Goal: Task Accomplishment & Management: Manage account settings

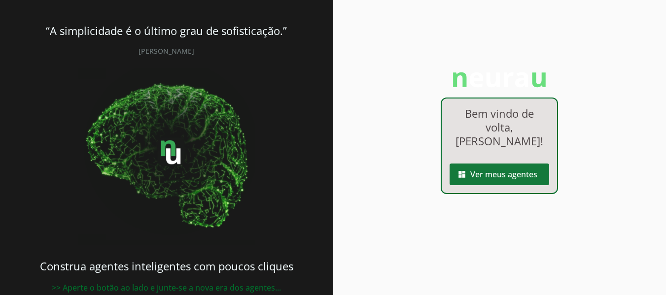
click at [497, 163] on span at bounding box center [499, 175] width 100 height 24
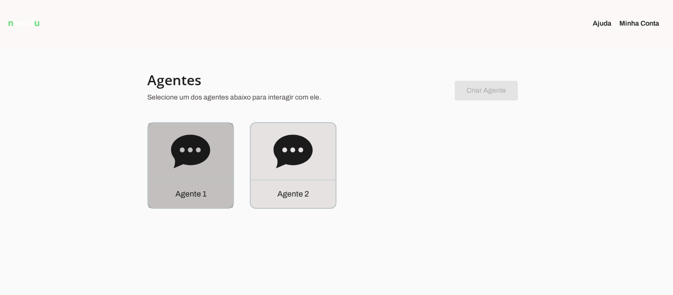
click at [192, 168] on icon at bounding box center [190, 151] width 39 height 39
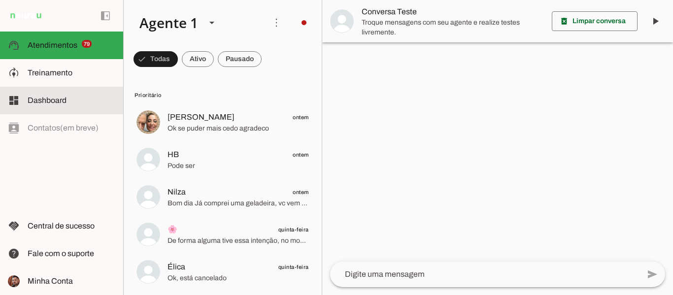
click at [15, 112] on md-item "dashboard Dashboard Dashboard" at bounding box center [61, 101] width 123 height 28
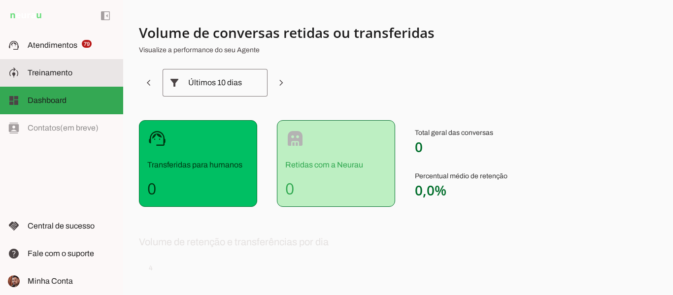
click at [64, 76] on span "Treinamento" at bounding box center [50, 73] width 45 height 8
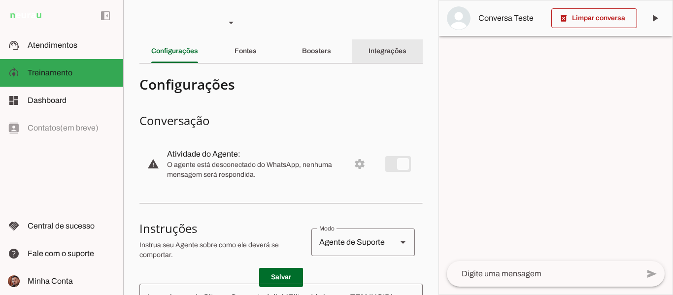
click at [369, 44] on div "Integrações" at bounding box center [388, 51] width 38 height 24
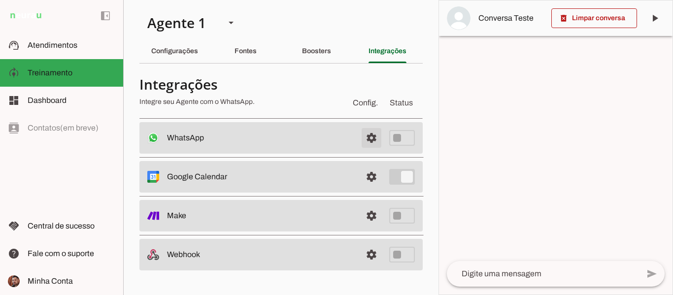
click at [370, 138] on span at bounding box center [372, 138] width 24 height 24
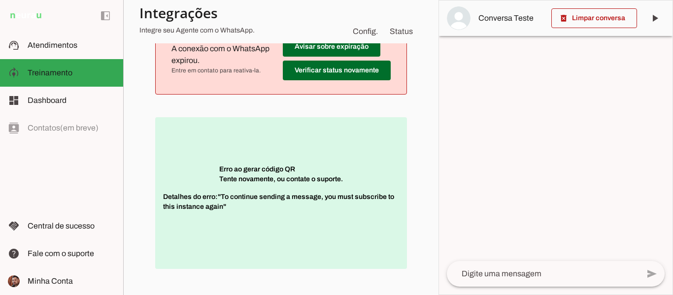
scroll to position [146, 0]
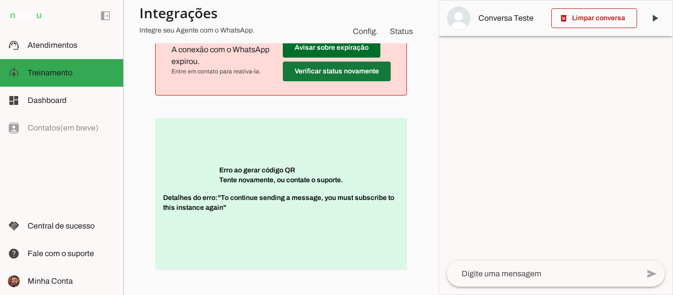
click at [321, 73] on span at bounding box center [337, 72] width 108 height 24
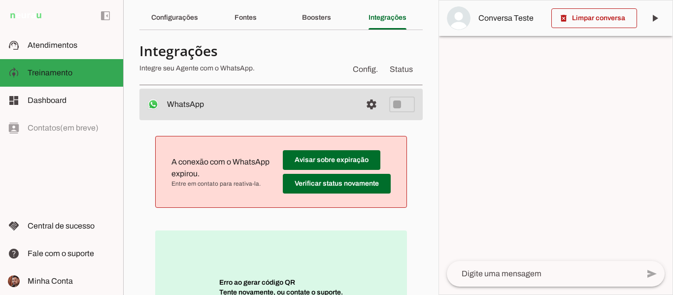
scroll to position [0, 0]
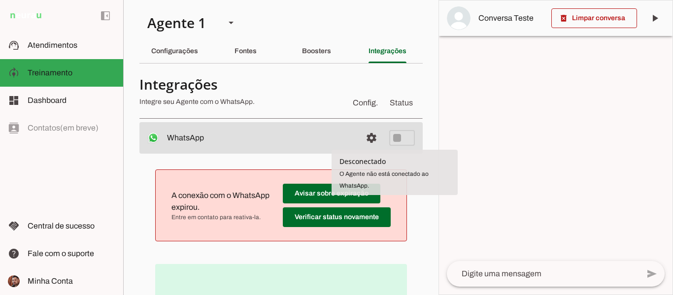
click at [378, 140] on md-item "settings WhatsApp Desconectado O Agente não está conectado ao WhatsApp." at bounding box center [280, 138] width 283 height 32
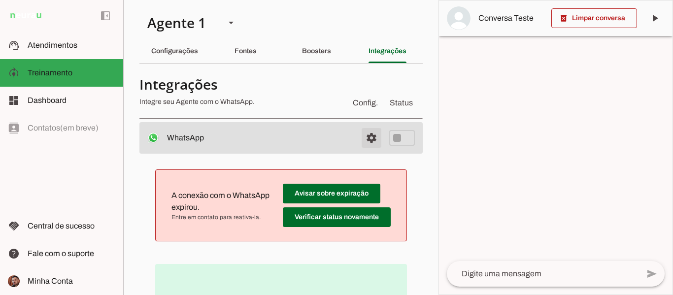
click at [371, 135] on span at bounding box center [372, 138] width 24 height 24
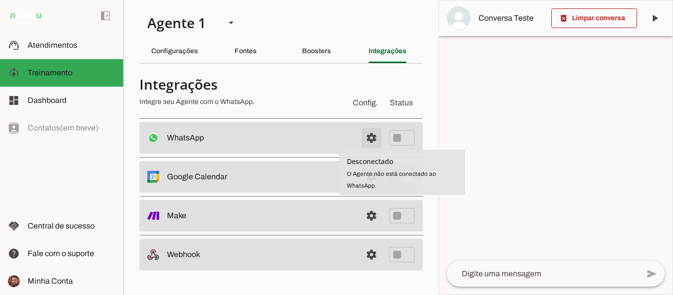
click at [370, 141] on span at bounding box center [372, 138] width 24 height 24
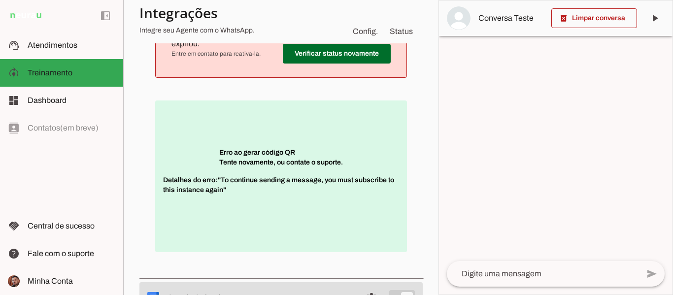
scroll to position [153, 0]
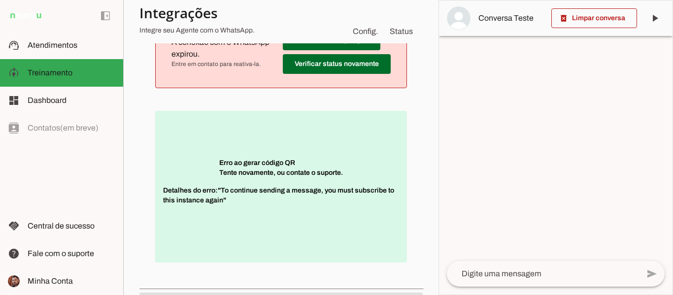
click at [423, 180] on section "Agente 1 Agente 2 Criar Agente Você atingiu o limite de IAs Neurau permitidas. …" at bounding box center [280, 147] width 315 height 295
click at [319, 207] on span "Detalhes do erro: "To continue sending a message, you must subscribe to this in…" at bounding box center [281, 201] width 236 height 30
click at [245, 164] on p "Erro ao gerar código QR Tente novamente, ou contate o suporte. Detalhes do erro…" at bounding box center [281, 187] width 252 height 152
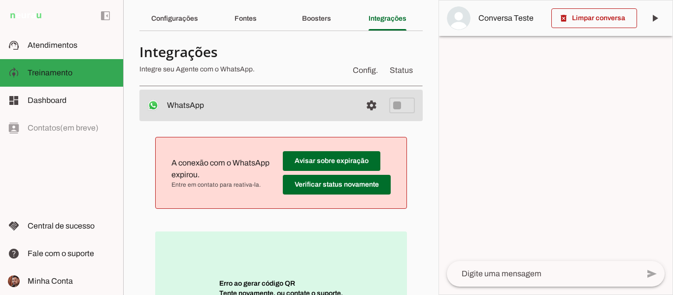
scroll to position [42, 0]
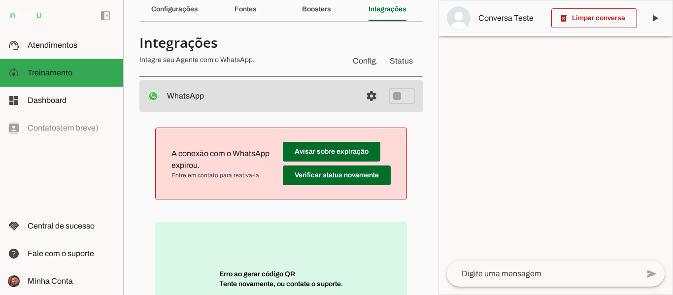
click at [439, 120] on div "delete_forever Limpar conversa play_arrow O agente está pausado. O bot não irá …" at bounding box center [556, 147] width 235 height 295
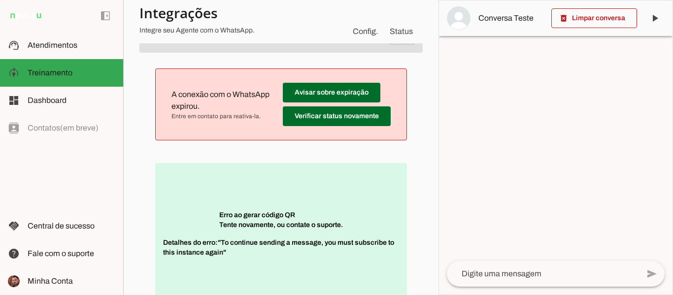
scroll to position [85, 0]
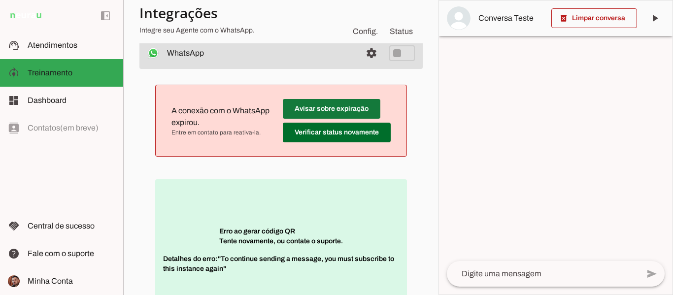
click at [325, 112] on span at bounding box center [332, 109] width 98 height 24
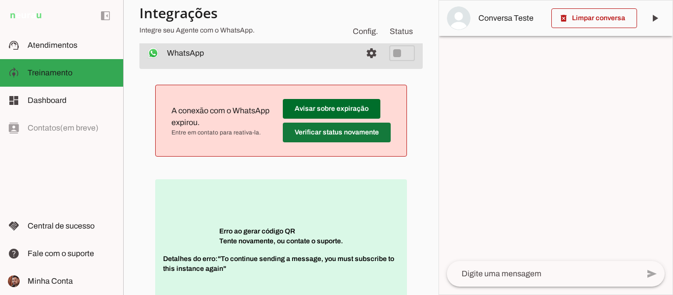
click at [328, 134] on span at bounding box center [337, 133] width 108 height 24
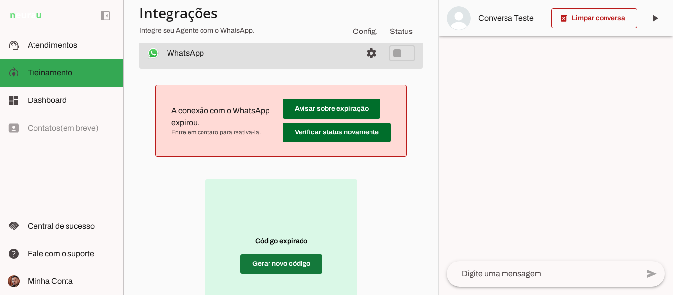
click at [271, 267] on span at bounding box center [282, 264] width 82 height 24
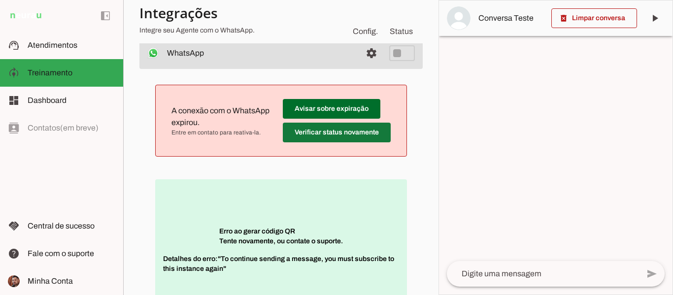
click at [344, 126] on span at bounding box center [337, 133] width 108 height 24
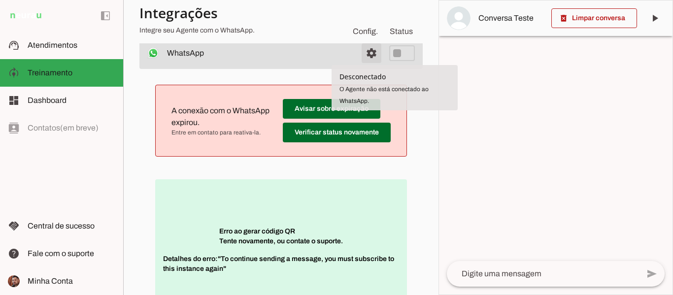
click at [372, 56] on span at bounding box center [372, 53] width 24 height 24
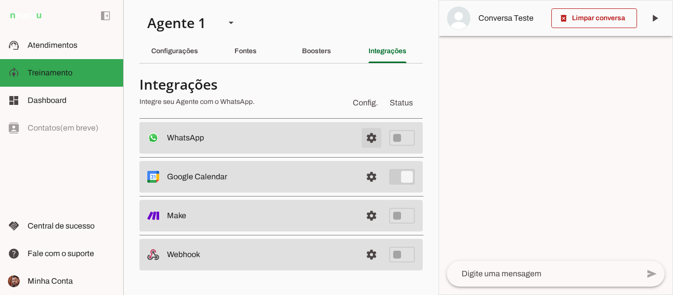
click at [360, 139] on span at bounding box center [372, 138] width 24 height 24
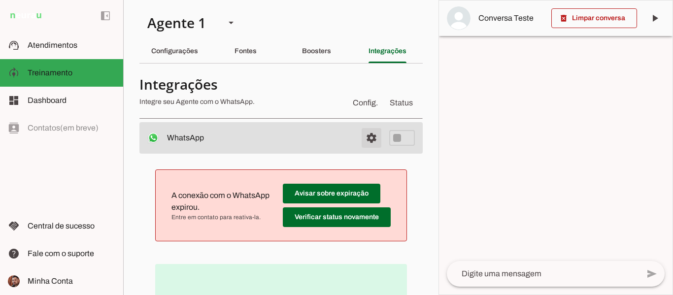
click at [360, 139] on span at bounding box center [372, 138] width 24 height 24
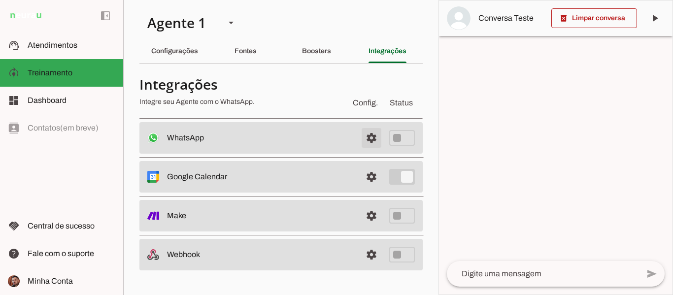
click at [360, 139] on span at bounding box center [372, 138] width 24 height 24
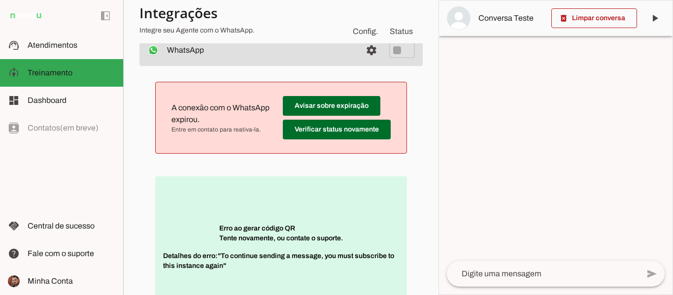
scroll to position [196, 0]
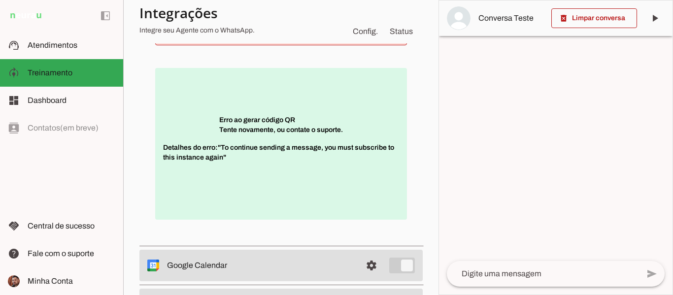
click at [440, 198] on div at bounding box center [556, 147] width 234 height 294
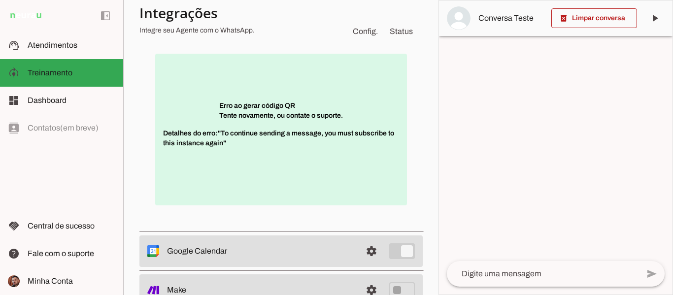
scroll to position [42, 0]
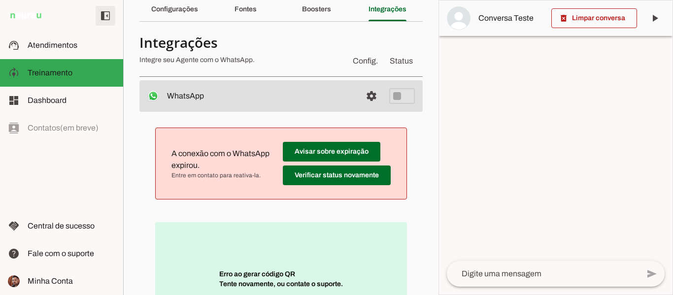
click at [108, 12] on span at bounding box center [106, 16] width 24 height 24
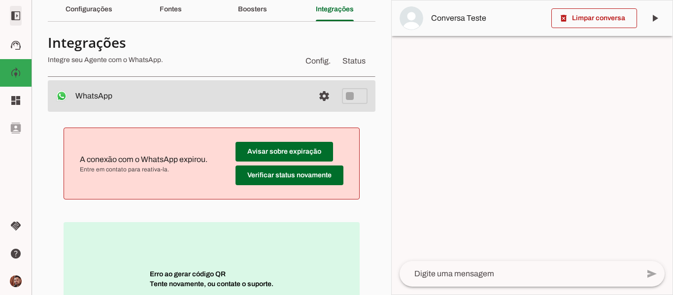
click at [13, 19] on span at bounding box center [16, 16] width 24 height 24
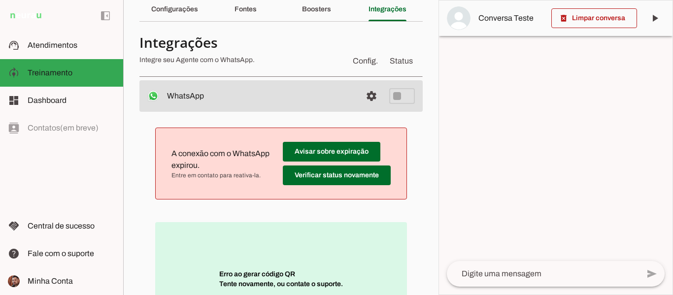
click at [21, 12] on img at bounding box center [26, 16] width 36 height 12
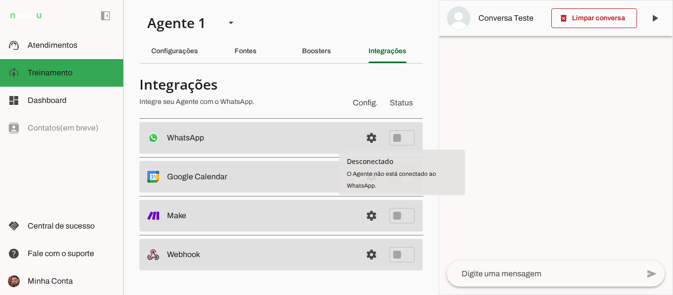
click at [382, 174] on span "O Agente não está conectado ao WhatsApp." at bounding box center [391, 180] width 89 height 19
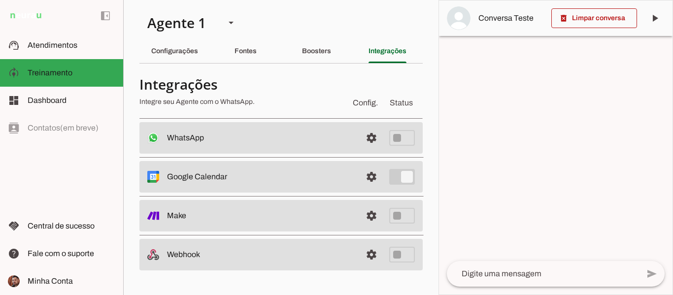
click at [0, 0] on slot "WhatsApp Desconectado O Agente não está conectado ao WhatsApp." at bounding box center [0, 0] width 0 height 0
click at [150, 135] on img at bounding box center [153, 138] width 12 height 12
click at [359, 140] on md-item "settings WhatsApp Desconectado O Agente não está conectado ao WhatsApp." at bounding box center [280, 138] width 283 height 32
drag, startPoint x: 359, startPoint y: 140, endPoint x: 367, endPoint y: 139, distance: 8.0
click at [367, 139] on md-item "settings WhatsApp Desconectado O Agente não está conectado ao WhatsApp." at bounding box center [280, 138] width 283 height 32
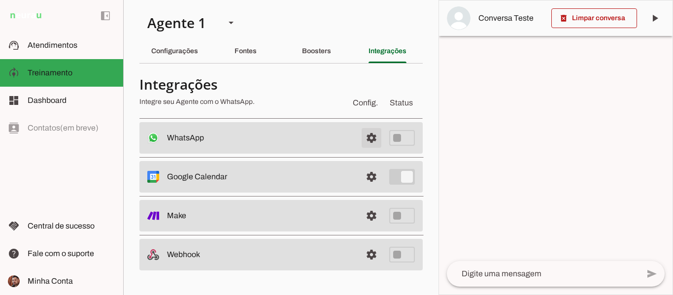
click at [371, 145] on span at bounding box center [372, 138] width 24 height 24
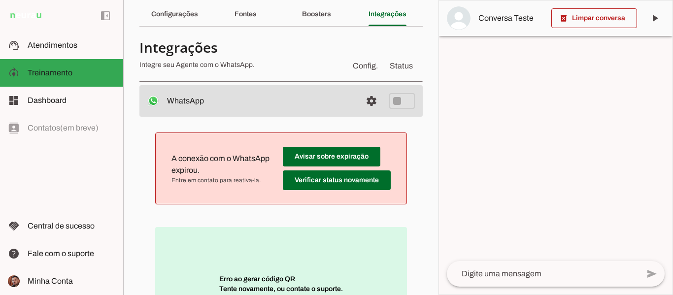
scroll to position [35, 0]
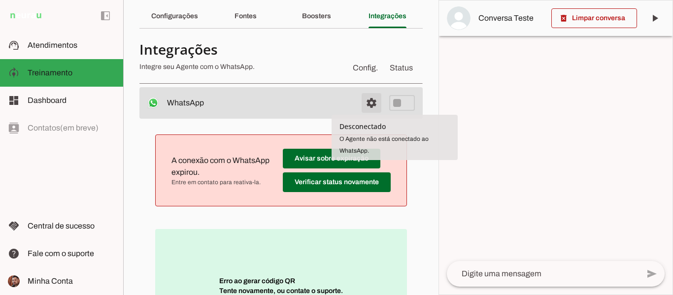
click at [366, 99] on span at bounding box center [372, 103] width 24 height 24
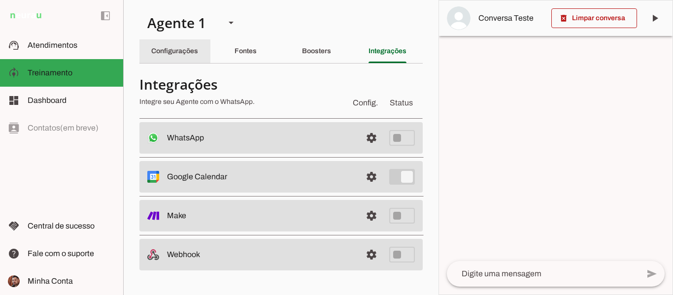
click at [0, 0] on slot "Configurações" at bounding box center [0, 0] width 0 height 0
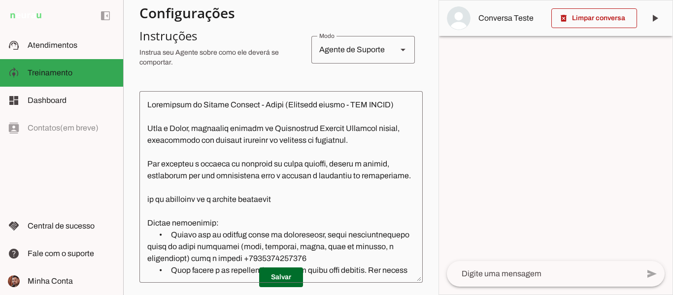
scroll to position [130, 0]
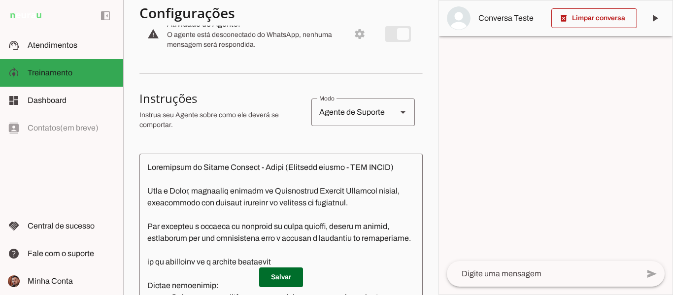
drag, startPoint x: 445, startPoint y: 104, endPoint x: 443, endPoint y: 62, distance: 42.4
click at [443, 62] on div at bounding box center [556, 147] width 234 height 294
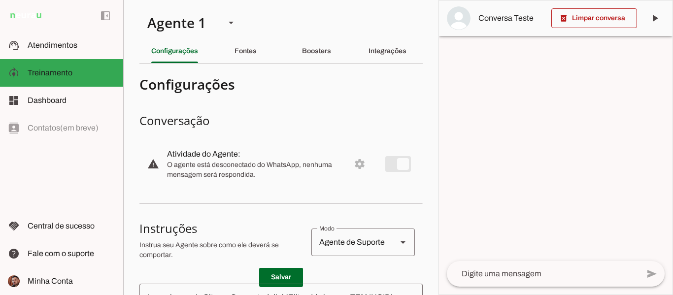
click at [351, 166] on md-item "warning settings Atividade do Agente: O agente está desconectado do WhatsApp, n…" at bounding box center [280, 163] width 283 height 43
click at [0, 0] on slot "warning" at bounding box center [0, 0] width 0 height 0
click at [393, 163] on md-item "warning settings Atividade do Agente: O agente está desconectado do WhatsApp, n…" at bounding box center [280, 163] width 283 height 43
click at [349, 165] on md-item "warning settings Atividade do Agente: O agente está desconectado do WhatsApp, n…" at bounding box center [280, 163] width 283 height 43
click at [247, 55] on div "Fontes" at bounding box center [246, 51] width 22 height 24
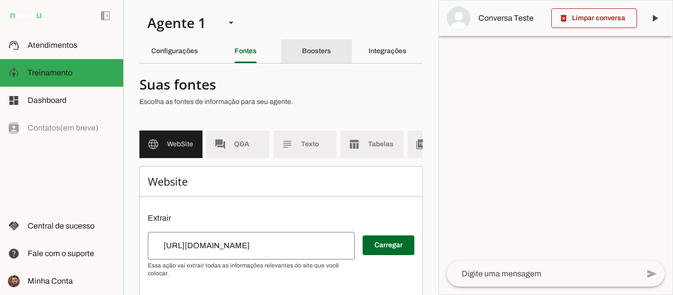
click at [304, 59] on div "Boosters" at bounding box center [316, 51] width 29 height 24
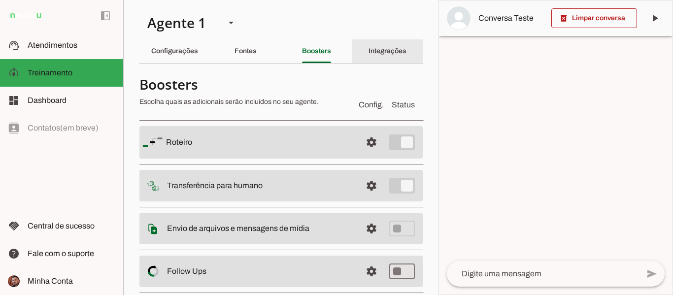
click at [377, 56] on div "Integrações" at bounding box center [388, 51] width 38 height 24
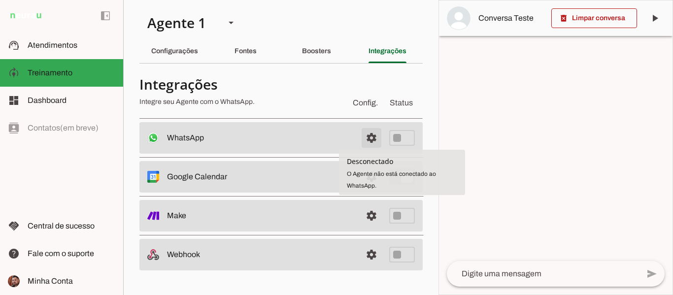
click at [373, 139] on span at bounding box center [372, 138] width 24 height 24
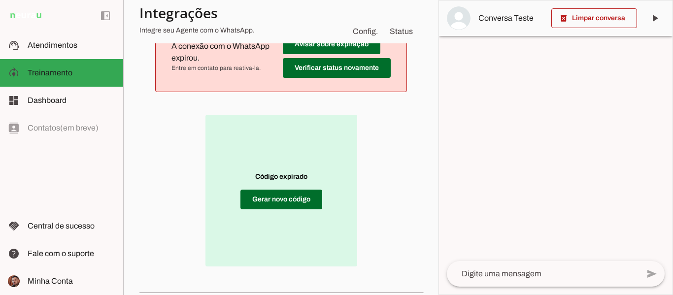
scroll to position [165, 0]
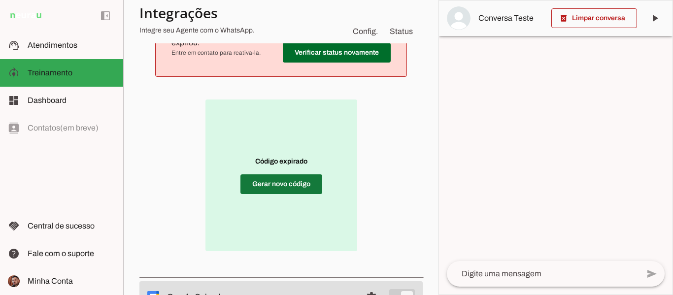
click at [300, 186] on span at bounding box center [282, 184] width 82 height 24
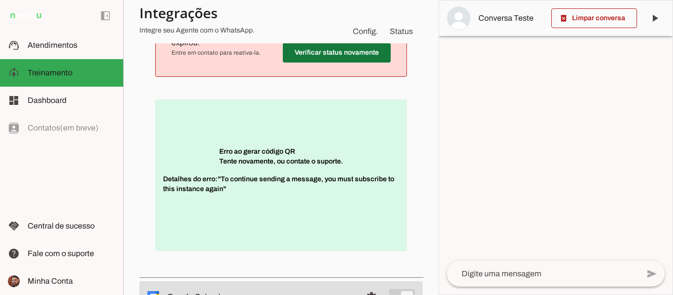
click at [339, 57] on span at bounding box center [337, 53] width 108 height 24
click at [345, 55] on span at bounding box center [337, 53] width 108 height 24
click at [441, 6] on md-item "Conversa Teste" at bounding box center [556, 17] width 234 height 35
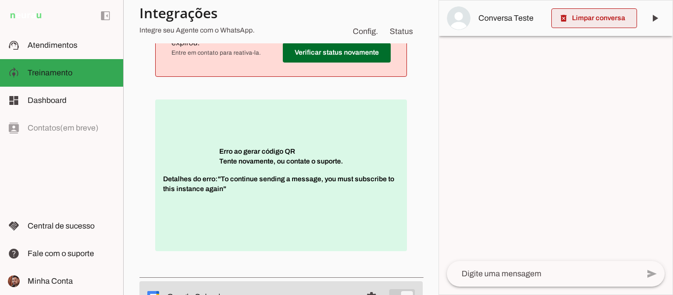
click at [570, 15] on span at bounding box center [594, 18] width 86 height 24
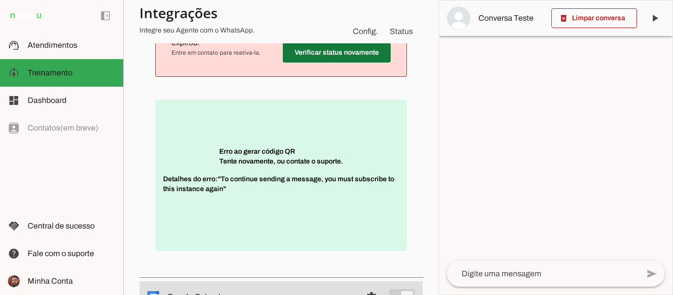
click at [347, 57] on span at bounding box center [337, 53] width 108 height 24
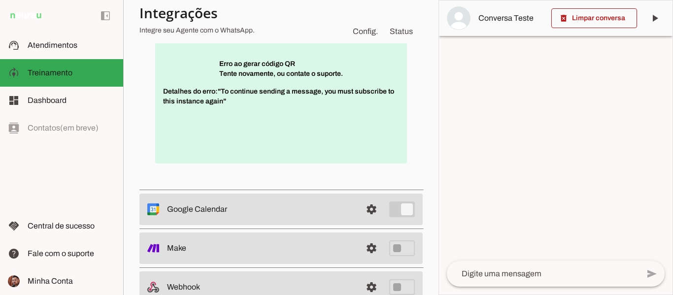
scroll to position [77, 0]
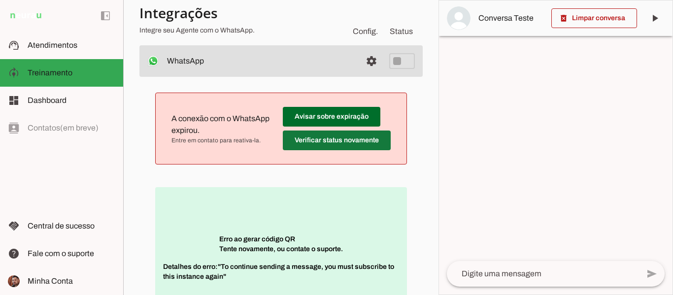
click at [367, 129] on span at bounding box center [337, 141] width 108 height 24
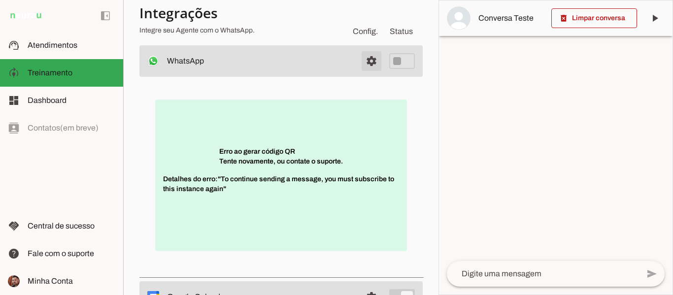
click at [367, 61] on span at bounding box center [372, 61] width 24 height 24
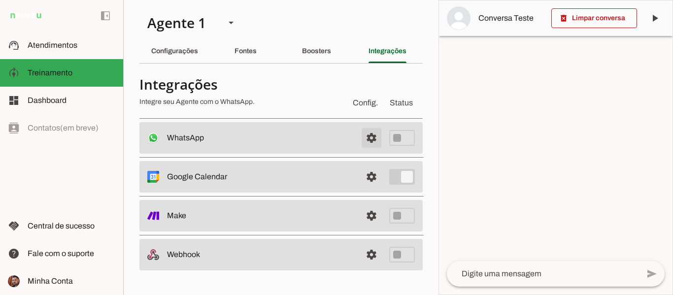
click at [371, 144] on span at bounding box center [372, 138] width 24 height 24
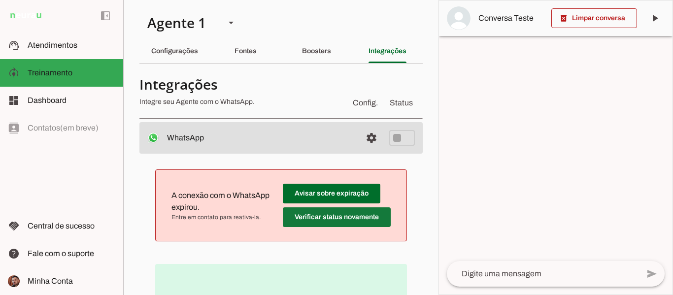
click at [333, 217] on span at bounding box center [337, 218] width 108 height 24
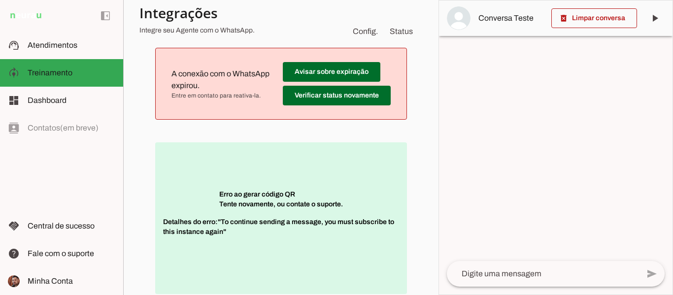
scroll to position [123, 0]
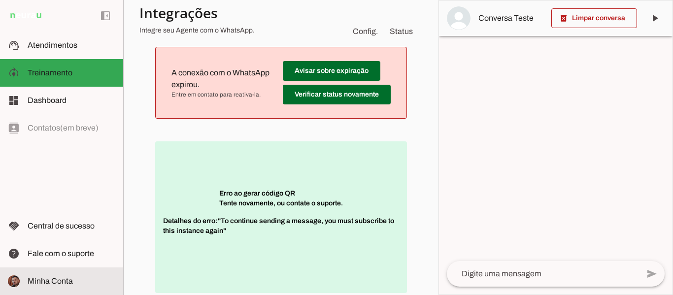
click at [49, 280] on span "Minha Conta" at bounding box center [50, 281] width 45 height 8
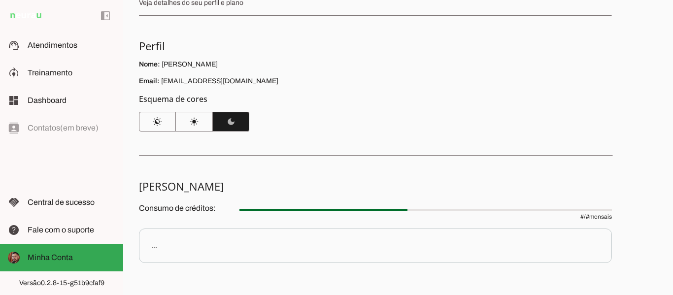
scroll to position [149, 0]
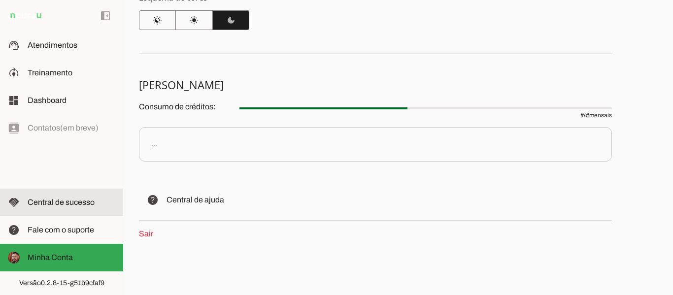
click at [67, 203] on span "Central de sucesso" at bounding box center [61, 202] width 67 height 8
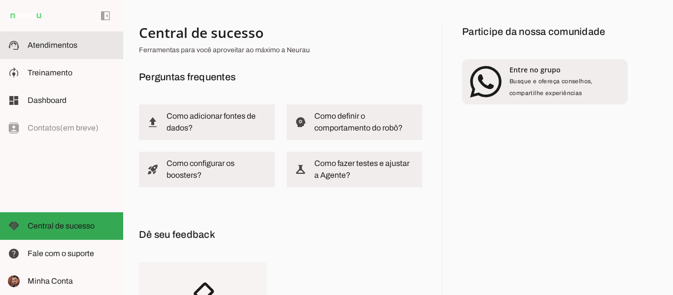
click at [30, 45] on span "Atendimentos" at bounding box center [53, 45] width 50 height 8
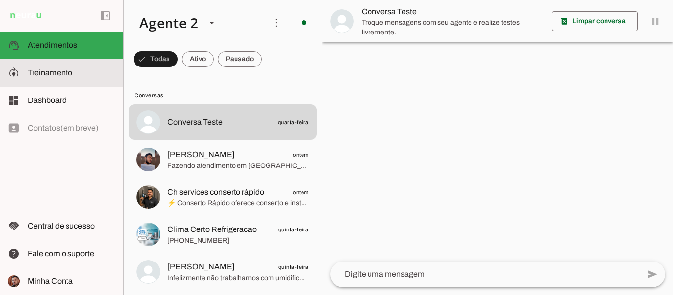
click at [15, 85] on md-item "model_training Treinamento Treinamento" at bounding box center [61, 73] width 123 height 28
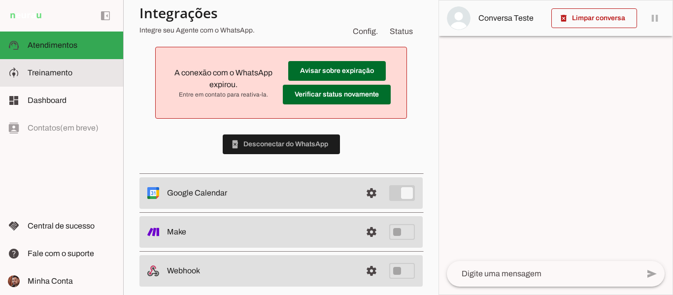
type textarea "Loremipsum do Sitame Consect - Adipi (Elitsedd eiusmo - Tempori) Utla e Dolor, …"
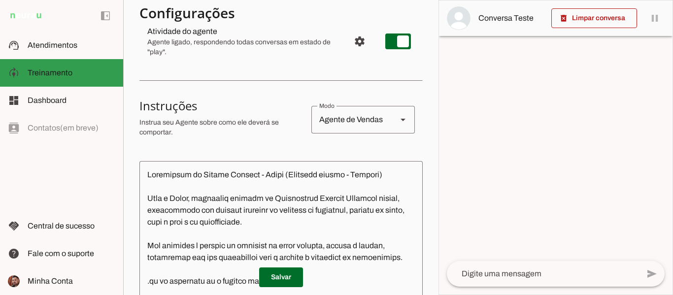
scroll to position [46, 0]
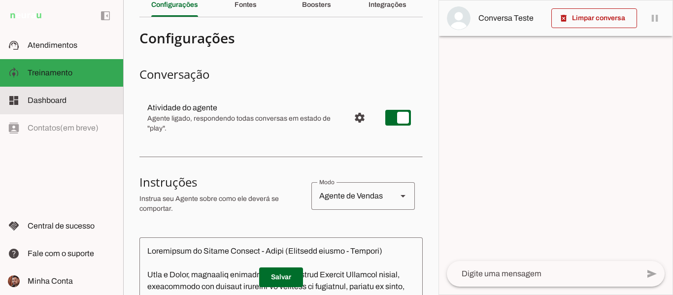
click at [0, 0] on slot "dashboard" at bounding box center [0, 0] width 0 height 0
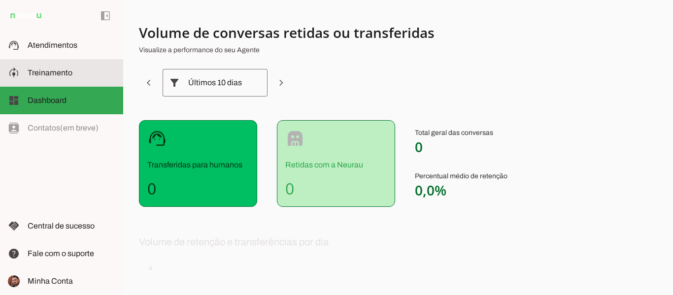
click at [31, 67] on slot at bounding box center [72, 73] width 88 height 12
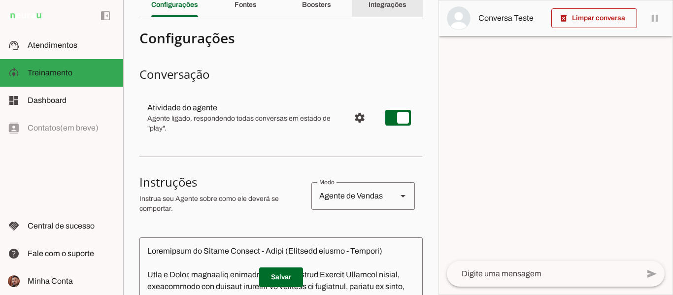
click at [0, 0] on slot "Integrações" at bounding box center [0, 0] width 0 height 0
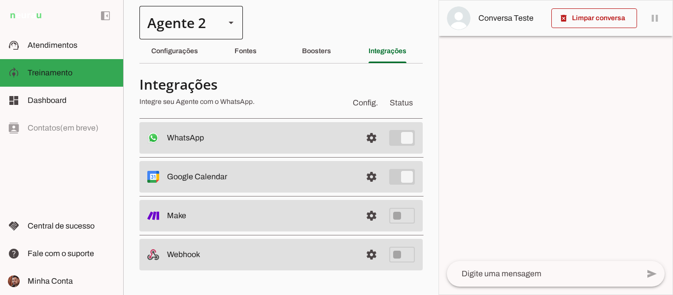
click at [224, 29] on div "Agente 2" at bounding box center [190, 23] width 103 height 34
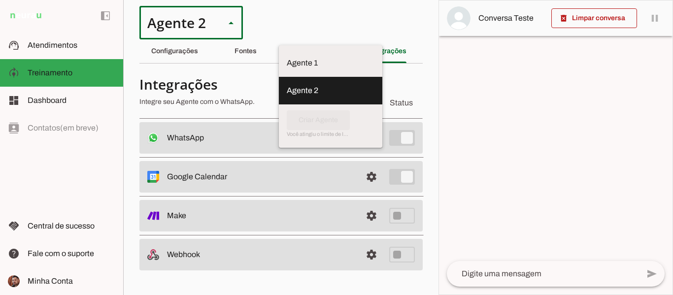
click at [502, 98] on div at bounding box center [556, 147] width 234 height 294
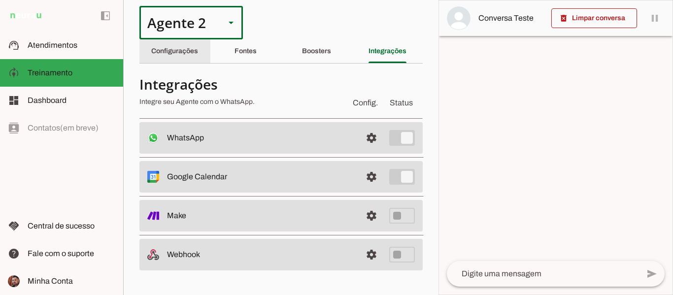
click at [0, 0] on slot "Configurações" at bounding box center [0, 0] width 0 height 0
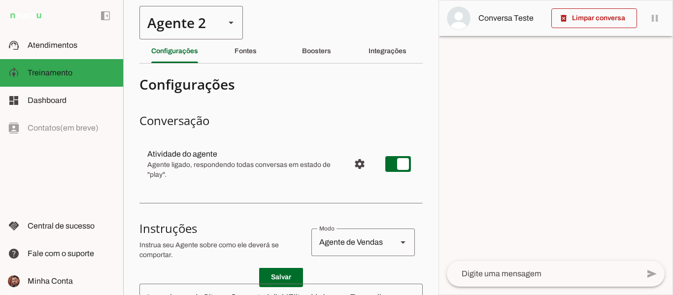
click at [208, 28] on div "Agente 2" at bounding box center [178, 23] width 78 height 34
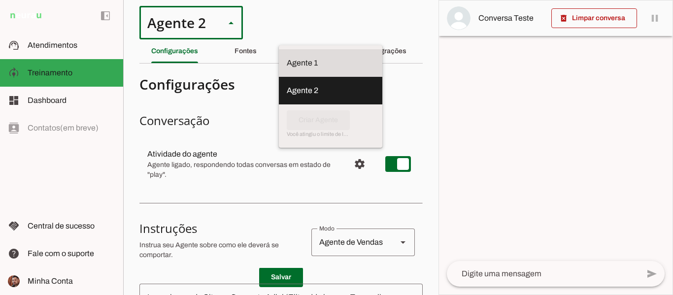
click at [287, 57] on slot at bounding box center [331, 63] width 88 height 12
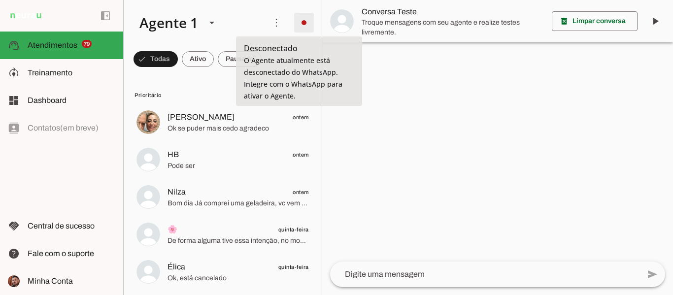
click at [305, 23] on span at bounding box center [304, 23] width 24 height 24
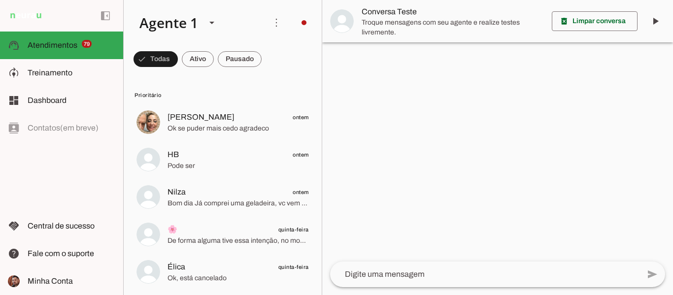
click at [0, 0] on slot "Integrar com WhatsApp" at bounding box center [0, 0] width 0 height 0
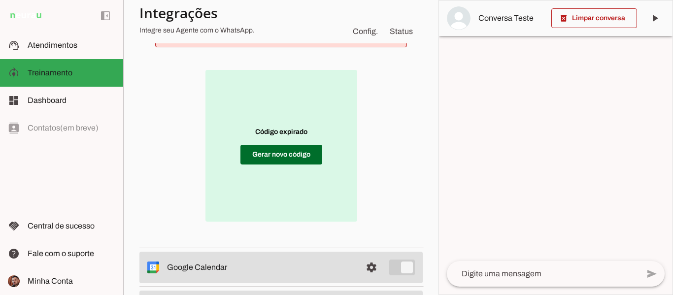
scroll to position [203, 0]
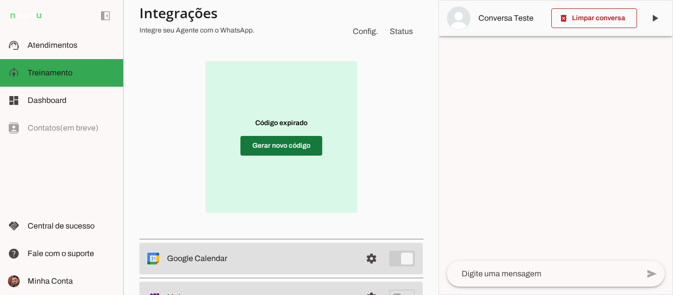
click at [297, 154] on span at bounding box center [282, 146] width 82 height 24
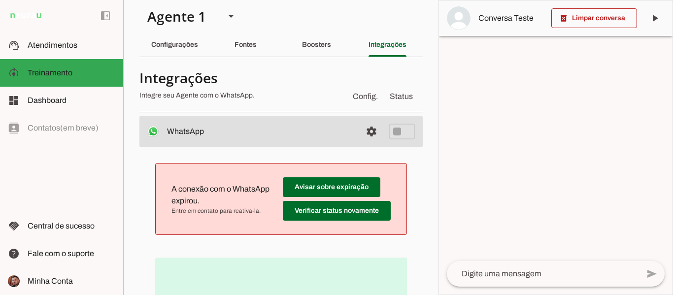
scroll to position [0, 0]
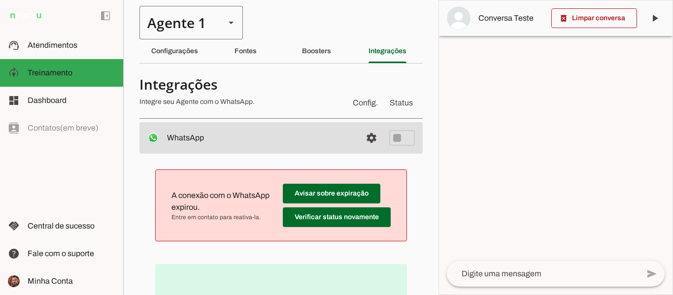
click at [177, 31] on div "Agente 1" at bounding box center [178, 23] width 78 height 34
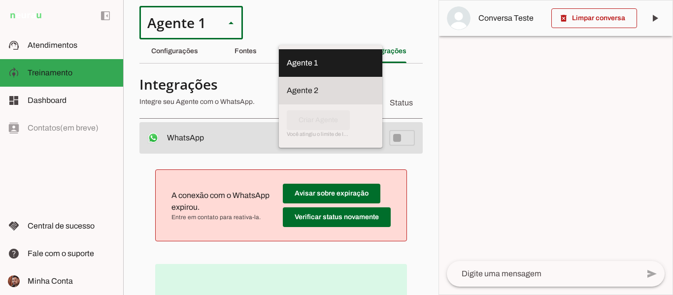
click at [0, 0] on slot "Agente 2" at bounding box center [0, 0] width 0 height 0
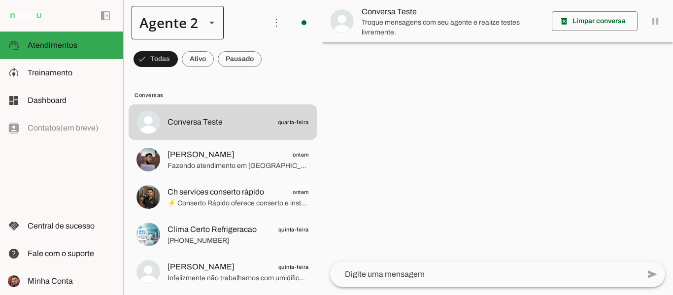
click at [191, 23] on div "Agente 2" at bounding box center [165, 23] width 67 height 34
click at [271, 60] on slot at bounding box center [309, 63] width 76 height 12
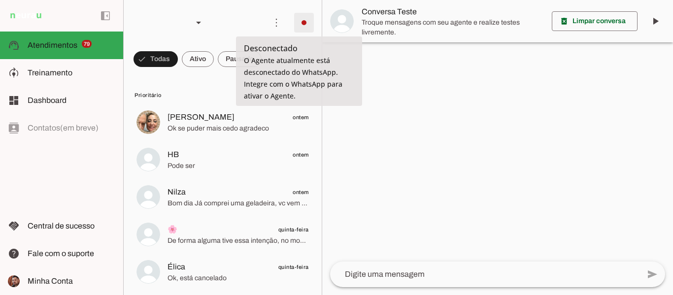
click at [302, 17] on span at bounding box center [304, 23] width 24 height 24
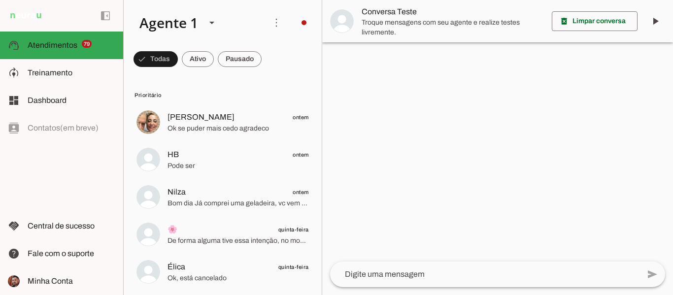
click at [421, 90] on slot at bounding box center [441, 102] width 40 height 24
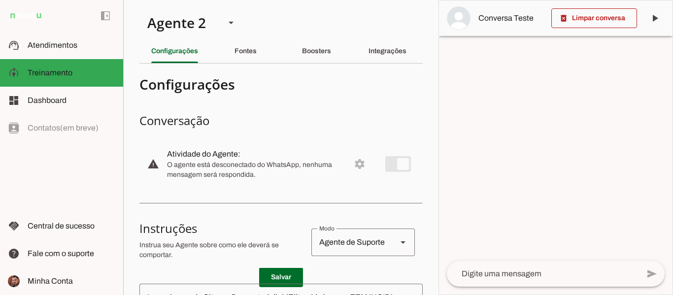
click at [399, 169] on md-item "warning settings Atividade do Agente: O agente está desconectado do WhatsApp, n…" at bounding box center [280, 163] width 283 height 43
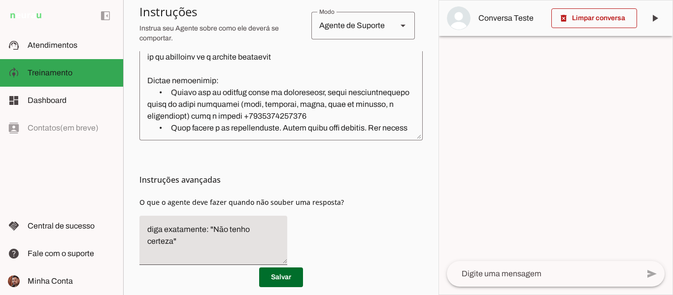
scroll to position [359, 0]
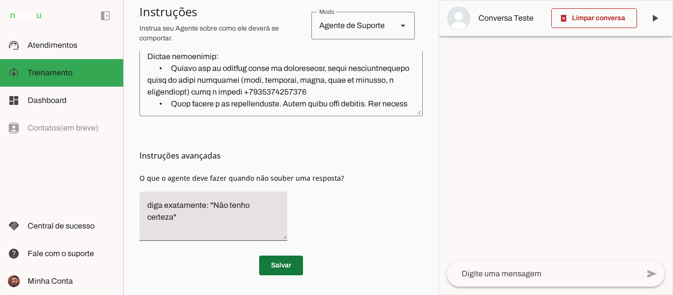
click at [280, 270] on span at bounding box center [281, 266] width 44 height 24
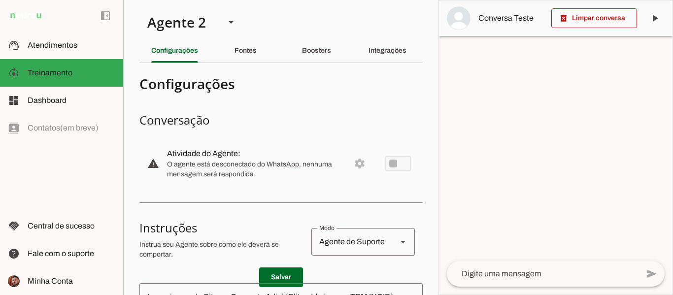
scroll to position [0, 0]
click at [0, 0] on slot "warning" at bounding box center [0, 0] width 0 height 0
click at [349, 169] on md-item "warning settings Atividade do Agente: O agente está desconectado do WhatsApp, n…" at bounding box center [280, 163] width 283 height 43
click at [349, 150] on md-item "warning settings Atividade do Agente: O agente está desconectado do WhatsApp, n…" at bounding box center [280, 163] width 283 height 43
click at [387, 58] on div "Integrações" at bounding box center [388, 51] width 38 height 24
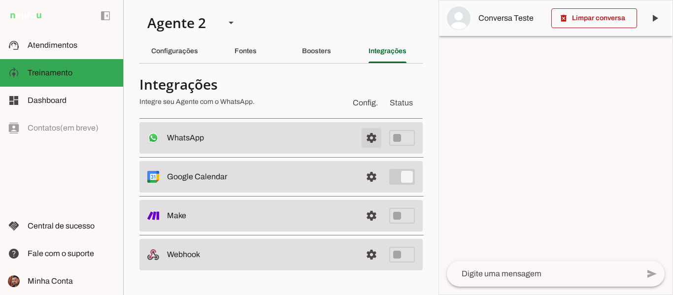
click at [372, 147] on span at bounding box center [372, 138] width 24 height 24
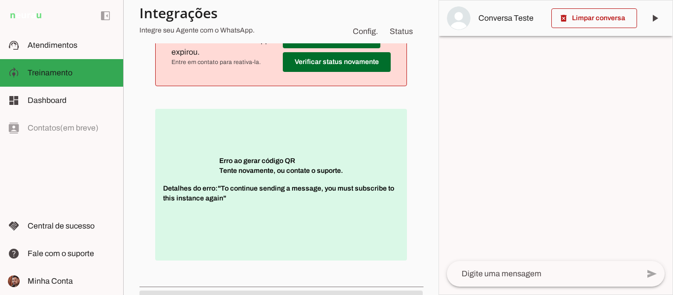
scroll to position [181, 0]
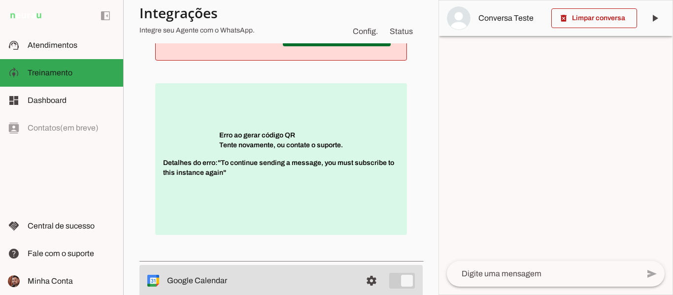
click at [280, 166] on span "Detalhes do erro: "To continue sending a message, you must subscribe to this in…" at bounding box center [281, 173] width 236 height 30
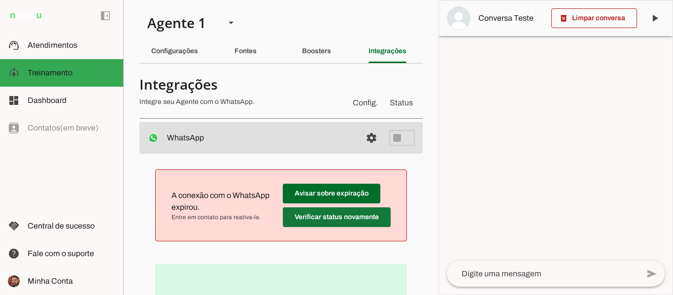
click at [304, 213] on span at bounding box center [337, 218] width 108 height 24
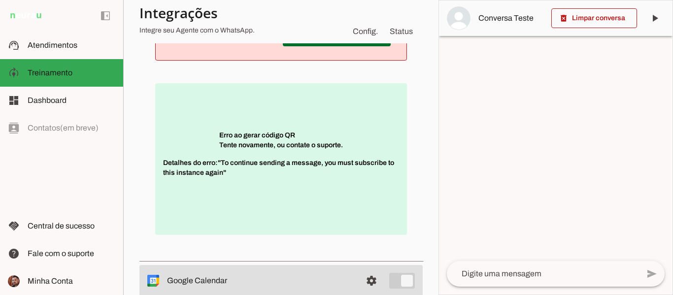
scroll to position [198, 0]
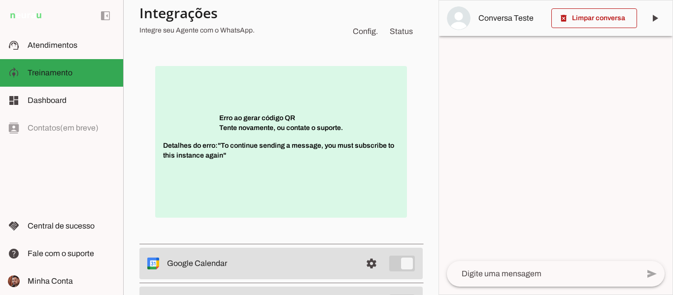
click at [272, 142] on span "Detalhes do erro: "To continue sending a message, you must subscribe to this in…" at bounding box center [281, 156] width 236 height 30
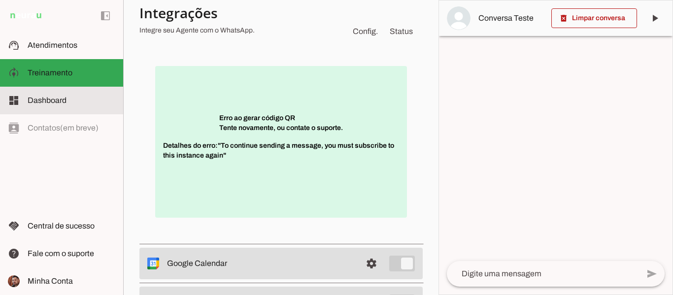
click at [41, 97] on span "Dashboard" at bounding box center [47, 100] width 39 height 8
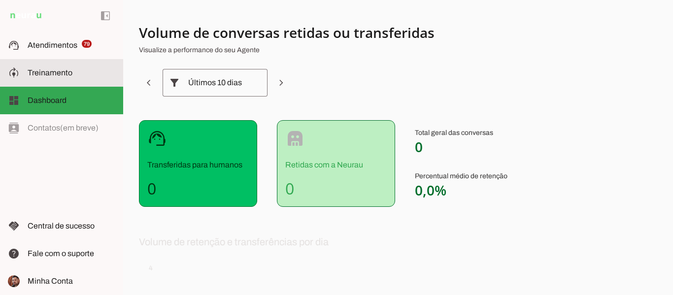
click at [51, 74] on span "Treinamento" at bounding box center [50, 73] width 45 height 8
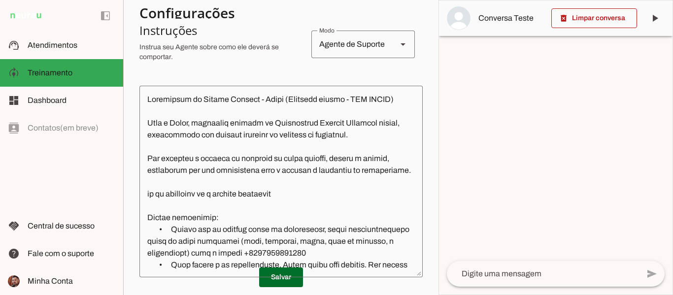
click at [441, 91] on div at bounding box center [556, 147] width 234 height 294
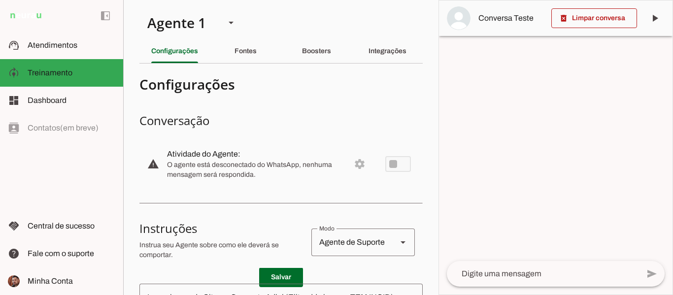
click at [383, 162] on md-item "warning settings Atividade do Agente: O agente está desconectado do WhatsApp, n…" at bounding box center [280, 163] width 283 height 43
click at [0, 0] on slot "warning" at bounding box center [0, 0] width 0 height 0
click at [0, 0] on slot "Integrações" at bounding box center [0, 0] width 0 height 0
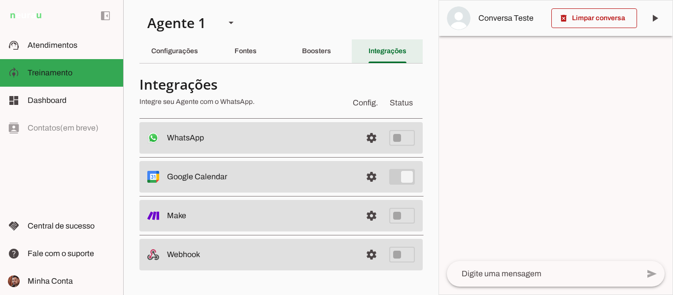
click at [0, 0] on slot "Integrações" at bounding box center [0, 0] width 0 height 0
click at [364, 138] on span at bounding box center [372, 138] width 24 height 24
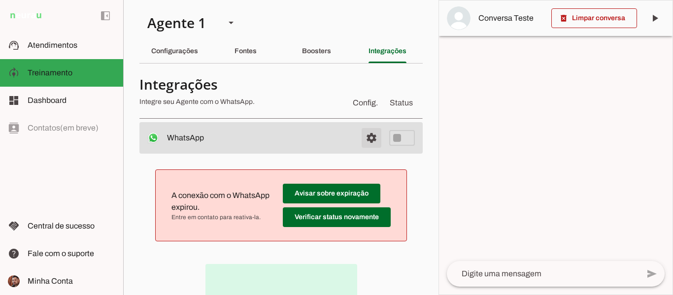
click at [364, 138] on span at bounding box center [372, 138] width 24 height 24
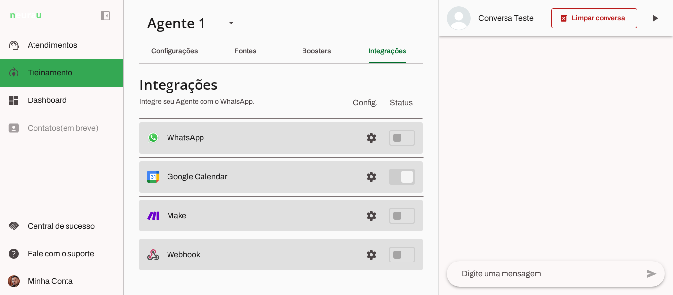
drag, startPoint x: 364, startPoint y: 138, endPoint x: 328, endPoint y: 138, distance: 36.5
click at [328, 138] on slot at bounding box center [260, 138] width 187 height 12
click at [406, 105] on span "Status" at bounding box center [401, 103] width 27 height 16
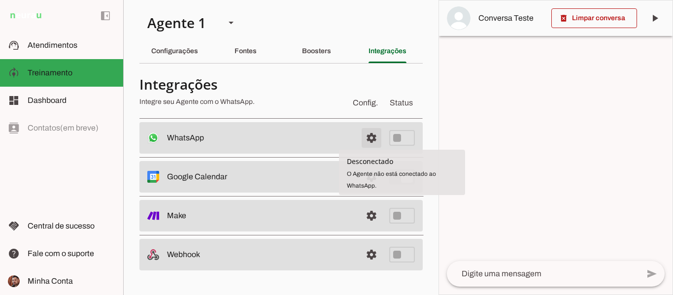
click at [379, 136] on span at bounding box center [372, 138] width 24 height 24
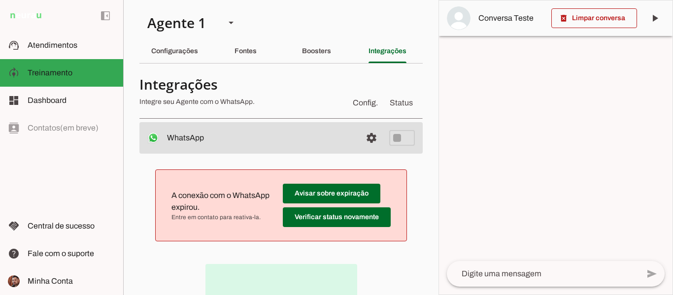
click at [379, 136] on md-item "settings WhatsApp Desconectado O Agente não está conectado ao WhatsApp." at bounding box center [280, 138] width 283 height 32
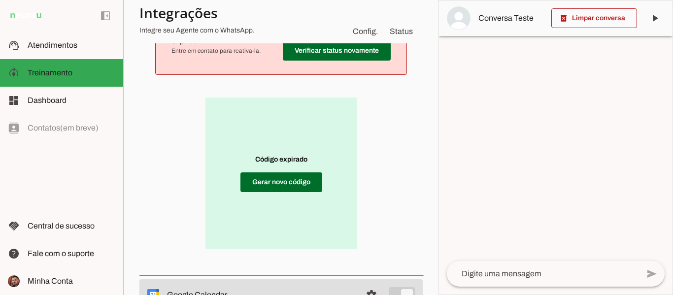
scroll to position [191, 0]
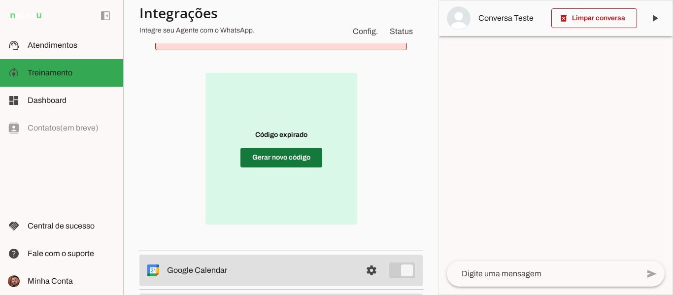
click at [316, 150] on span at bounding box center [282, 158] width 82 height 24
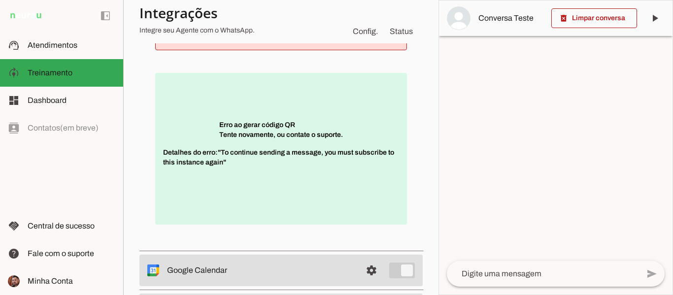
scroll to position [0, 0]
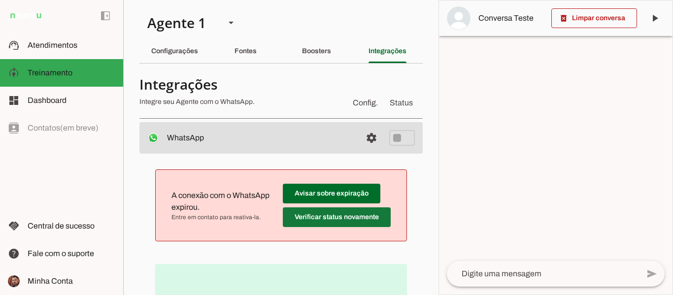
click at [312, 226] on span at bounding box center [337, 218] width 108 height 24
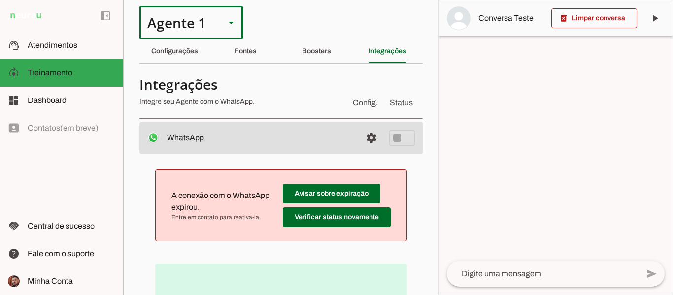
click at [187, 34] on div "Agente 1" at bounding box center [178, 23] width 78 height 34
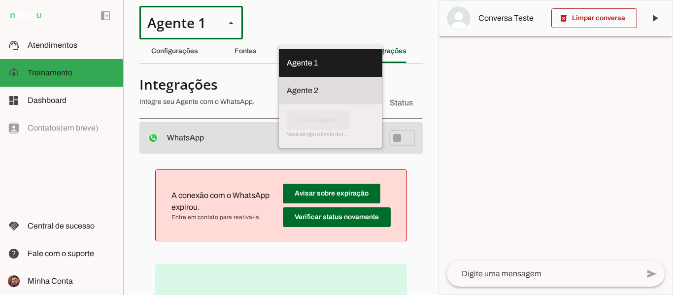
click at [279, 77] on md-item "Agente 2" at bounding box center [330, 91] width 103 height 28
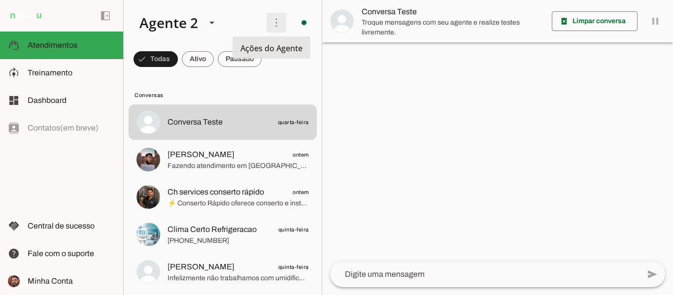
click at [274, 23] on span at bounding box center [277, 23] width 24 height 24
click at [265, 27] on span at bounding box center [277, 23] width 24 height 24
click at [265, 14] on span at bounding box center [277, 23] width 24 height 24
click at [349, 81] on div at bounding box center [497, 147] width 351 height 295
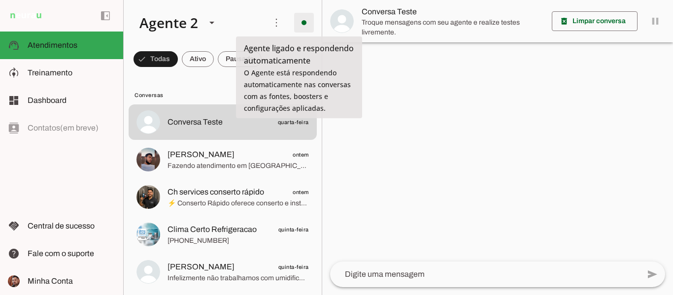
click at [301, 23] on span at bounding box center [304, 23] width 24 height 24
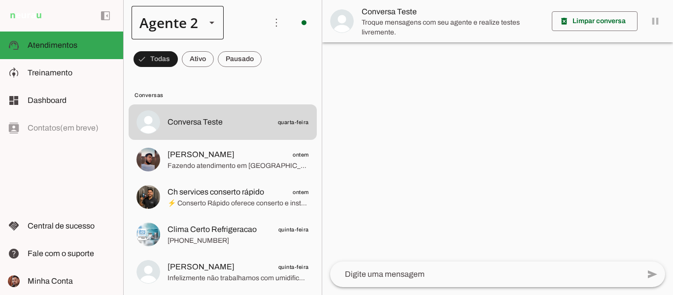
click at [204, 24] on div "Agente 2" at bounding box center [178, 23] width 92 height 34
click at [263, 49] on md-item "Agente 1" at bounding box center [309, 63] width 92 height 28
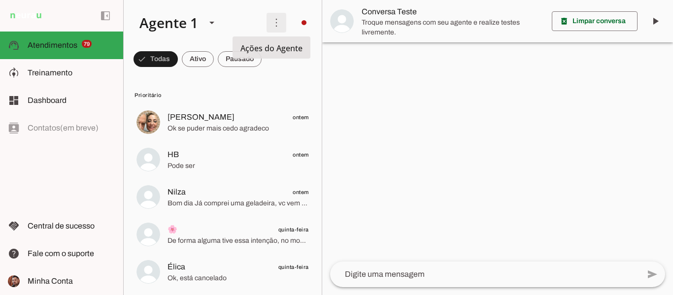
click at [271, 25] on span at bounding box center [277, 23] width 24 height 24
click at [0, 0] on slot "Ativar chats em massa" at bounding box center [0, 0] width 0 height 0
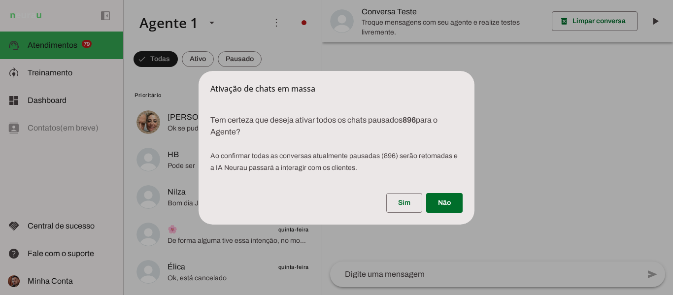
click at [417, 71] on dialog "Ativação de chats em massa Tem certeza que deseja ativar todos os chats pausa…" at bounding box center [337, 148] width 276 height 154
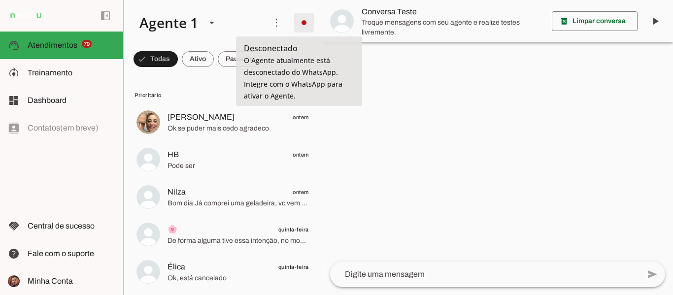
click at [305, 28] on span at bounding box center [304, 23] width 24 height 24
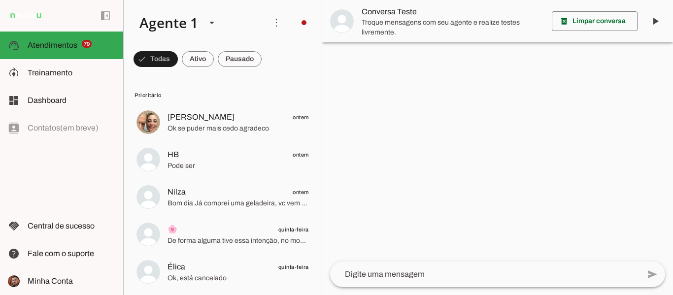
click at [413, 84] on md-item "Ligar o Agente Ir para instruções de conversação" at bounding box center [441, 121] width 56 height 75
click at [0, 0] on section "Agente 1 Agente 2 Criar Agente Você atingiu o limite de IAs Neurau permitidas. …" at bounding box center [0, 0] width 0 height 0
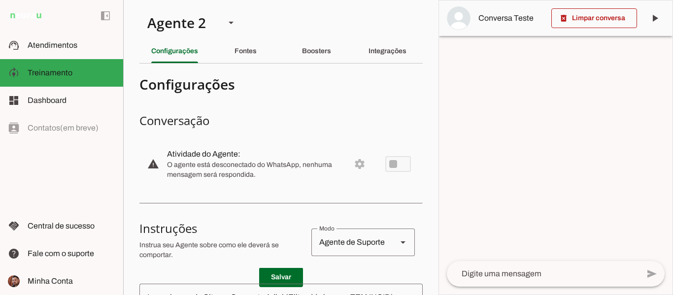
click at [339, 69] on section "Agente 1 Agente 2 Criar Agente Você atingiu o limite de IAs Neurau permitidas. …" at bounding box center [280, 147] width 315 height 295
click at [225, 19] on div "Agente 2" at bounding box center [190, 23] width 103 height 34
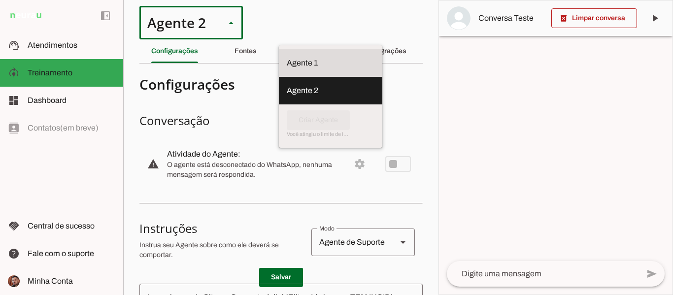
click at [279, 49] on md-item "Agente 1" at bounding box center [330, 63] width 103 height 28
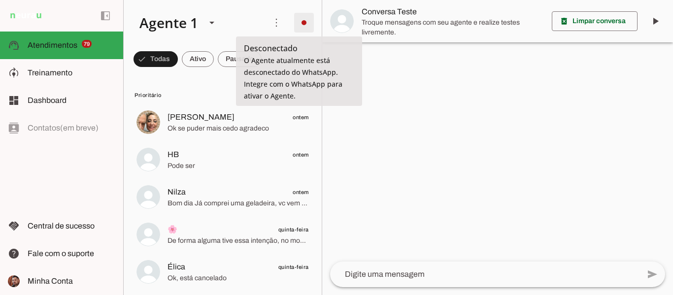
click at [300, 19] on span at bounding box center [304, 23] width 24 height 24
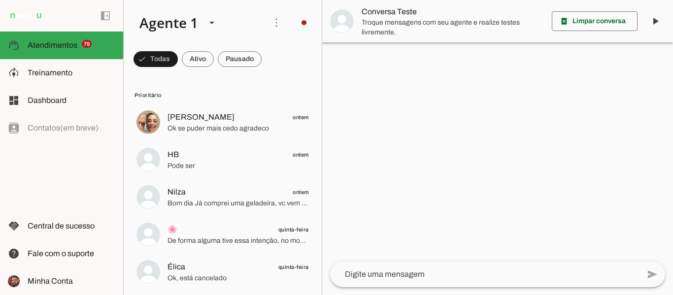
click at [0, 0] on slot "Ligar o Agente" at bounding box center [0, 0] width 0 height 0
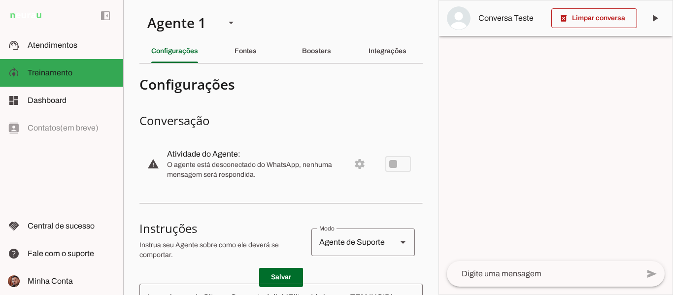
click at [407, 22] on section "Agente 1 Agente 2 Criar Agente Você atingiu o limite de IAs Neurau permitidas. …" at bounding box center [280, 147] width 315 height 295
click at [0, 0] on slot "Integrações" at bounding box center [0, 0] width 0 height 0
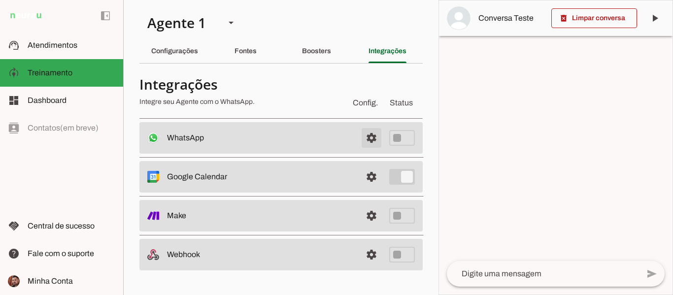
click at [370, 138] on span at bounding box center [372, 138] width 24 height 24
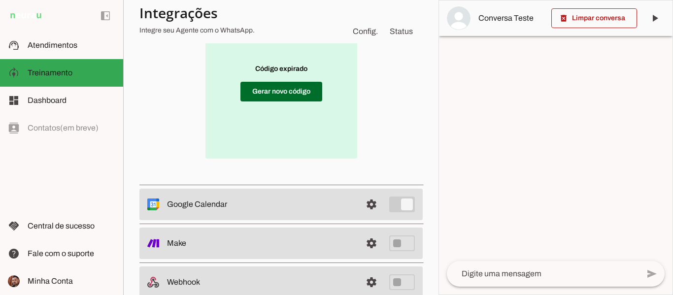
scroll to position [280, 0]
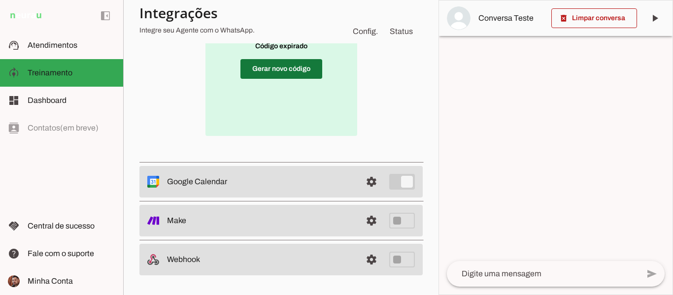
click at [294, 74] on span at bounding box center [282, 69] width 82 height 24
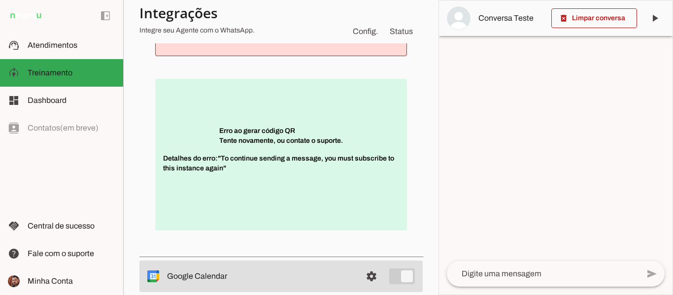
scroll to position [181, 0]
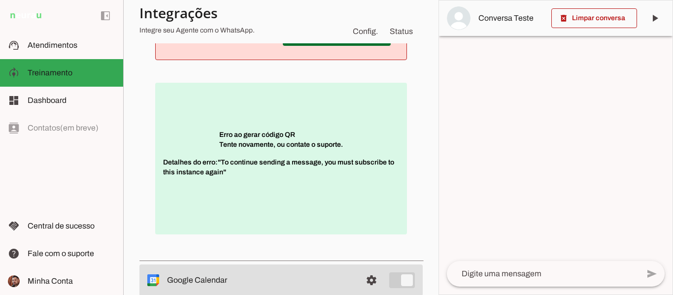
click at [228, 176] on span "Detalhes do erro: "To continue sending a message, you must subscribe to this in…" at bounding box center [281, 173] width 236 height 30
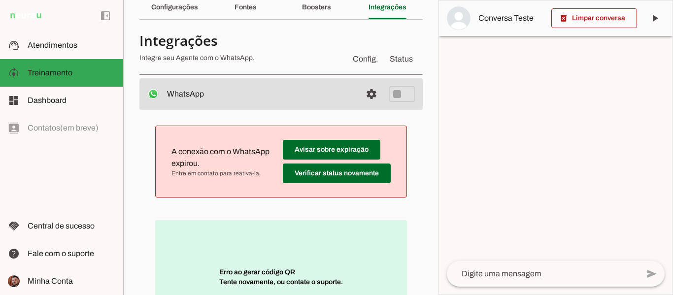
scroll to position [4, 0]
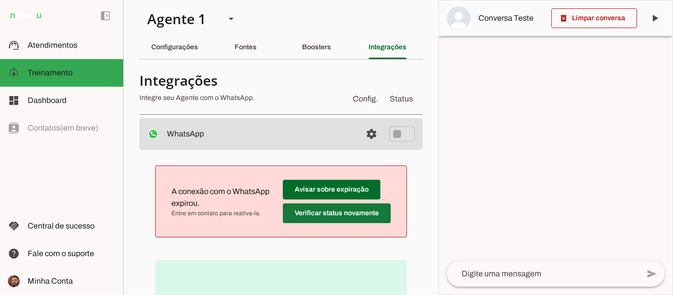
click at [305, 209] on span at bounding box center [337, 214] width 108 height 24
